Goal: Communication & Community: Participate in discussion

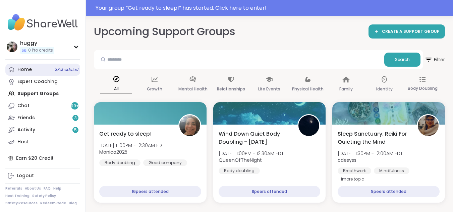
click at [52, 72] on link "Home 3 Scheduled" at bounding box center [42, 70] width 75 height 12
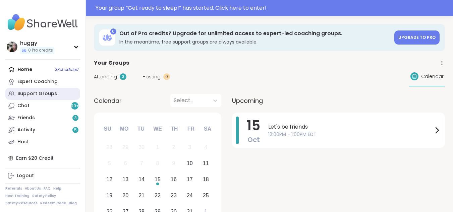
click at [46, 95] on div "Support Groups" at bounding box center [37, 94] width 40 height 7
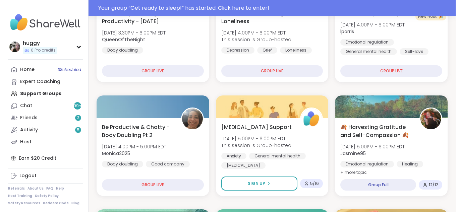
scroll to position [138, 0]
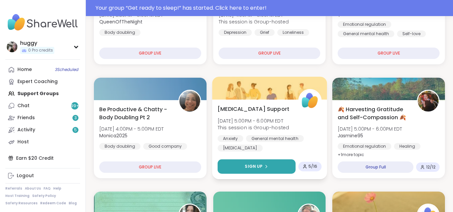
click at [272, 168] on button "Sign Up" at bounding box center [257, 167] width 78 height 14
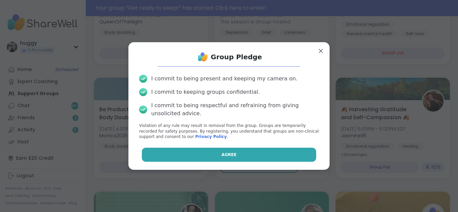
click at [273, 161] on button "Agree" at bounding box center [229, 155] width 175 height 14
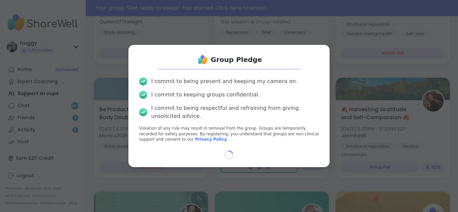
select select "**"
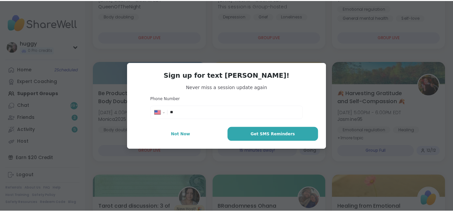
scroll to position [122, 0]
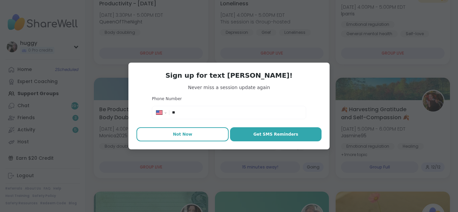
click at [189, 136] on button "Not Now" at bounding box center [182, 134] width 92 height 14
type textarea "*"
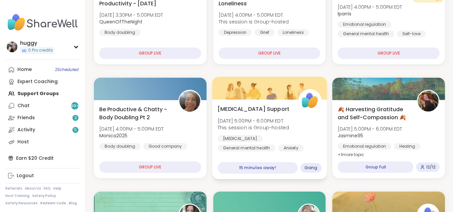
click at [307, 168] on span "Going" at bounding box center [310, 167] width 13 height 5
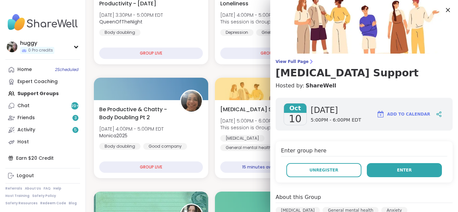
click at [397, 169] on span "Enter" at bounding box center [404, 170] width 15 height 6
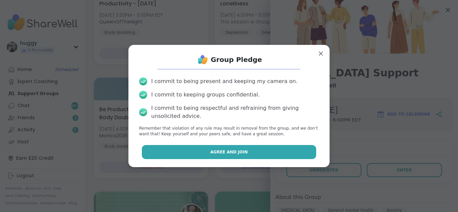
click at [212, 147] on button "Agree and Join" at bounding box center [229, 152] width 175 height 14
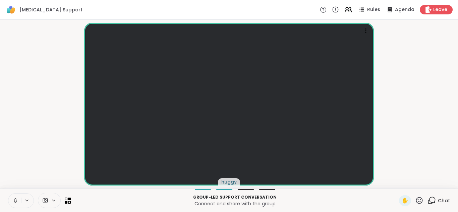
drag, startPoint x: 212, startPoint y: 146, endPoint x: 384, endPoint y: 49, distance: 197.6
click at [384, 49] on video-player-container "huggy" at bounding box center [229, 104] width 450 height 164
click at [433, 9] on span "Leave" at bounding box center [440, 9] width 15 height 7
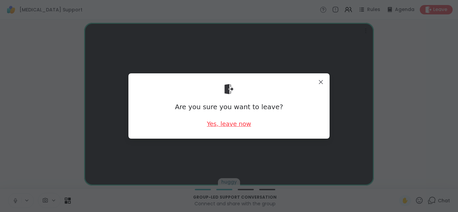
click at [230, 125] on div "Yes, leave now" at bounding box center [229, 124] width 44 height 8
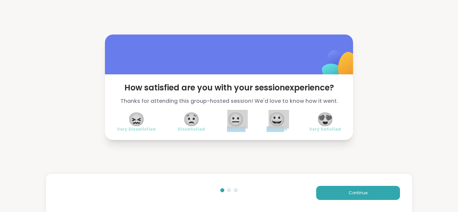
drag, startPoint x: 230, startPoint y: 125, endPoint x: 305, endPoint y: 186, distance: 96.6
click at [291, 175] on div "How satisfied are you with your session experience? Thanks for attending this g…" at bounding box center [229, 87] width 458 height 175
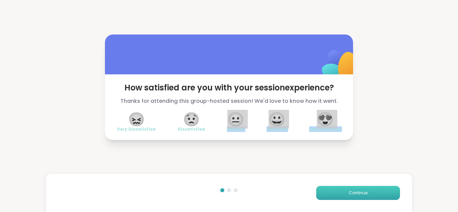
click at [335, 196] on button "Continue" at bounding box center [358, 193] width 84 height 14
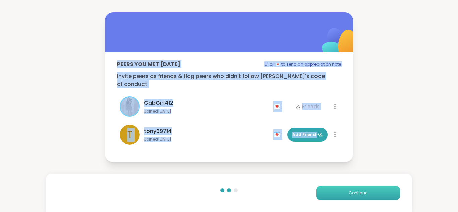
click at [335, 196] on button "Continue" at bounding box center [358, 193] width 84 height 14
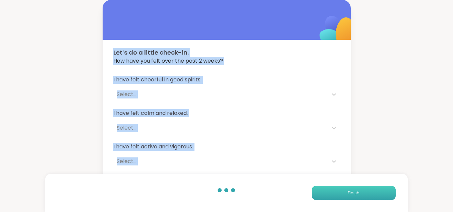
click at [335, 197] on button "Finish" at bounding box center [354, 193] width 84 height 14
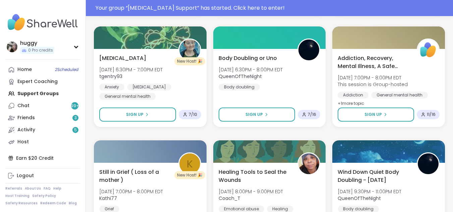
scroll to position [312, 0]
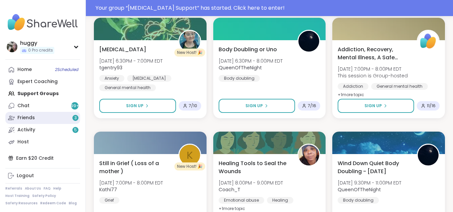
click at [66, 115] on link "Friends 3" at bounding box center [42, 118] width 75 height 12
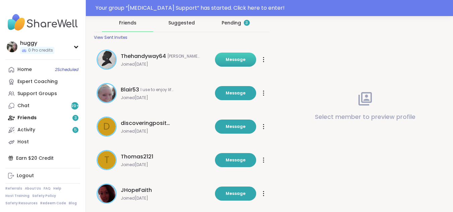
scroll to position [34, 0]
